Goal: Find specific page/section: Find specific page/section

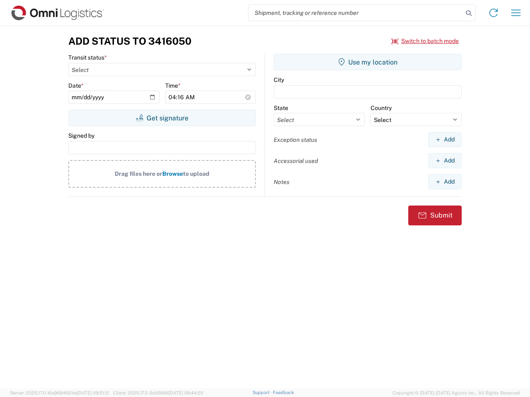
click at [356, 13] on input "search" at bounding box center [355, 13] width 214 height 16
click at [469, 13] on icon at bounding box center [469, 13] width 12 height 12
click at [494, 13] on icon at bounding box center [493, 12] width 13 height 13
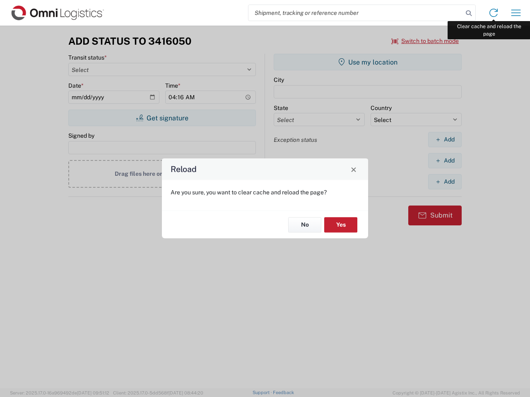
click at [516, 13] on div "Reload Are you sure, you want to clear cache and reload the page? No Yes" at bounding box center [265, 198] width 530 height 397
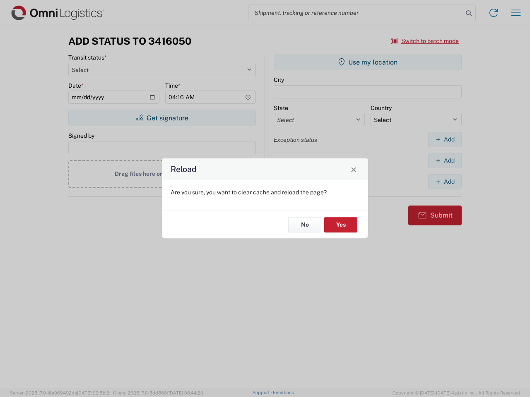
click at [425, 41] on div "Reload Are you sure, you want to clear cache and reload the page? No Yes" at bounding box center [265, 198] width 530 height 397
click at [162, 118] on div "Reload Are you sure, you want to clear cache and reload the page? No Yes" at bounding box center [265, 198] width 530 height 397
click at [368, 62] on div "Reload Are you sure, you want to clear cache and reload the page? No Yes" at bounding box center [265, 198] width 530 height 397
click at [445, 140] on div "Reload Are you sure, you want to clear cache and reload the page? No Yes" at bounding box center [265, 198] width 530 height 397
click at [445, 161] on div "Reload Are you sure, you want to clear cache and reload the page? No Yes" at bounding box center [265, 198] width 530 height 397
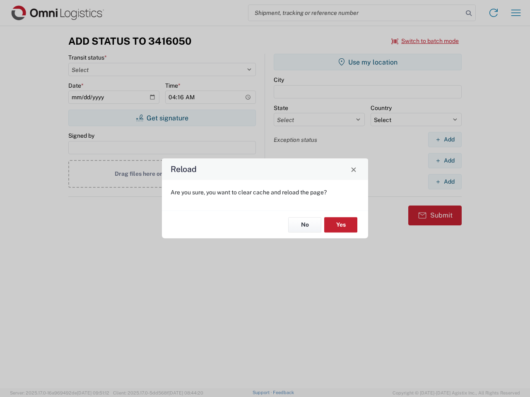
click at [445, 182] on div "Reload Are you sure, you want to clear cache and reload the page? No Yes" at bounding box center [265, 198] width 530 height 397
